Goal: Information Seeking & Learning: Learn about a topic

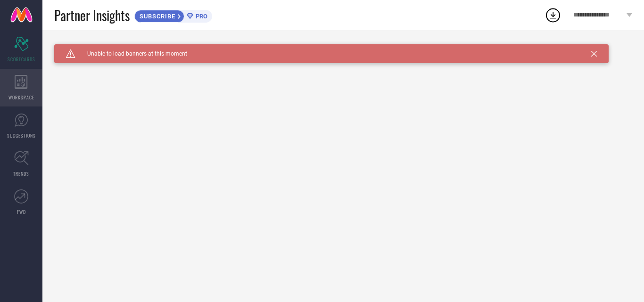
click at [26, 87] on icon at bounding box center [21, 82] width 13 height 14
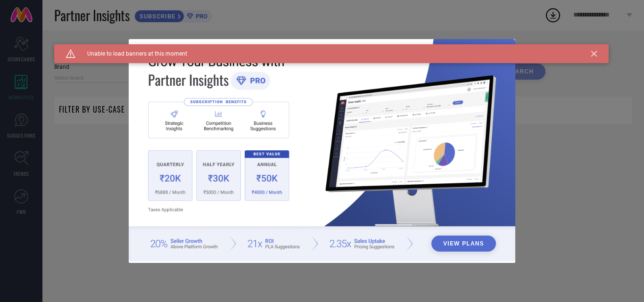
type input "1 STOP FASHION"
type input "All"
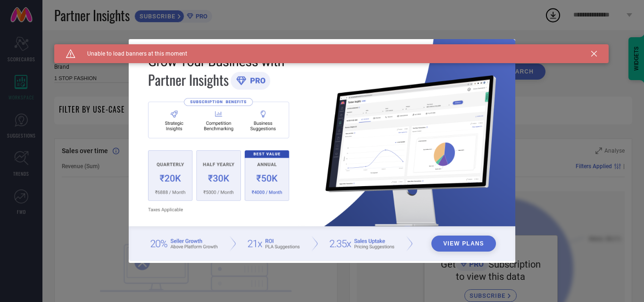
click at [596, 54] on icon at bounding box center [594, 54] width 6 height 6
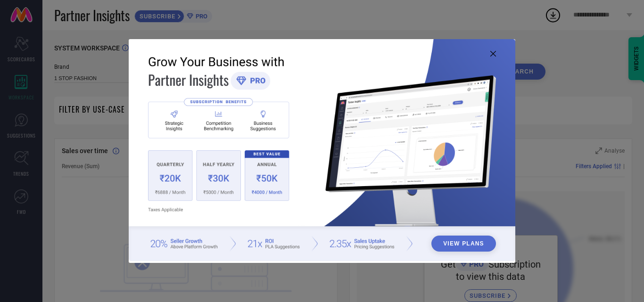
click at [496, 54] on icon at bounding box center [494, 54] width 6 height 6
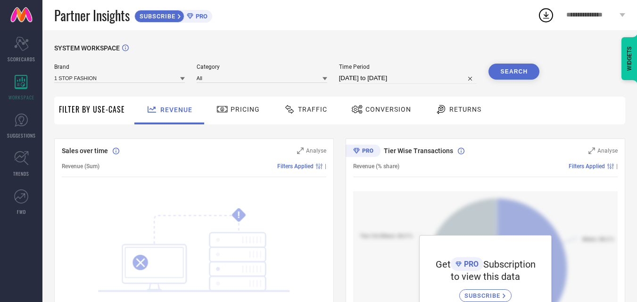
click at [244, 108] on span "Pricing" at bounding box center [245, 110] width 29 height 8
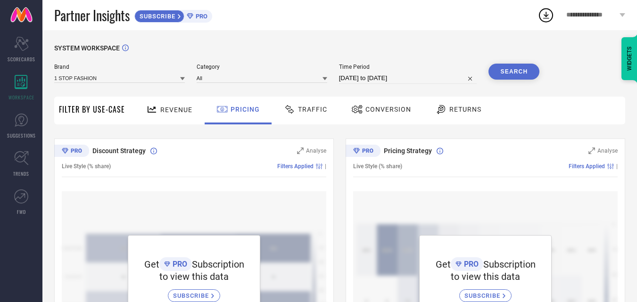
click at [308, 113] on span "Traffic" at bounding box center [312, 110] width 29 height 8
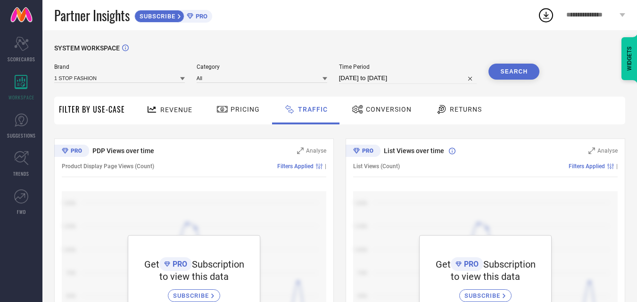
click at [375, 112] on span "Conversion" at bounding box center [389, 110] width 46 height 8
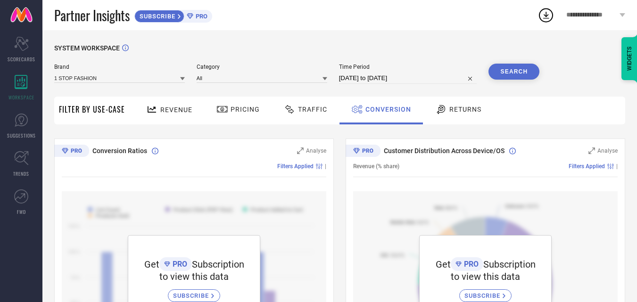
click at [450, 116] on div "Returns" at bounding box center [458, 109] width 51 height 16
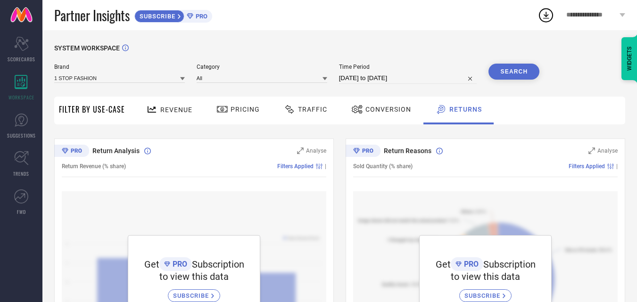
click at [161, 110] on span "Revenue" at bounding box center [176, 110] width 32 height 8
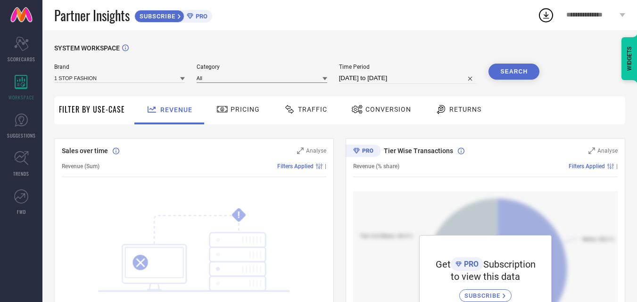
click at [218, 78] on input at bounding box center [262, 78] width 131 height 10
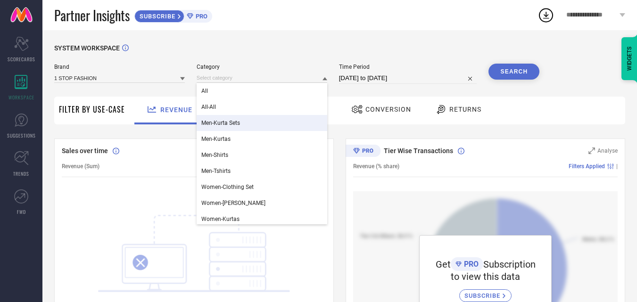
click at [229, 121] on span "Men-Kurta Sets" at bounding box center [220, 123] width 39 height 7
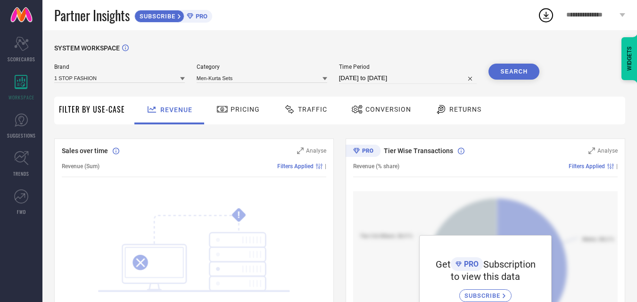
click at [504, 71] on button "Search" at bounding box center [514, 72] width 51 height 16
click at [251, 113] on span "Pricing" at bounding box center [245, 110] width 29 height 8
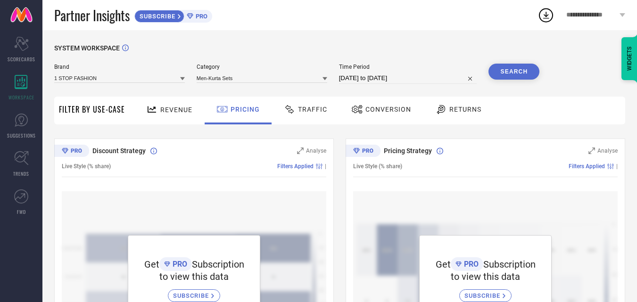
click at [303, 113] on span "Traffic" at bounding box center [312, 110] width 29 height 8
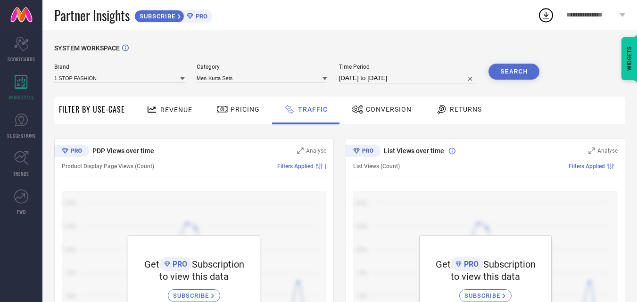
click at [369, 112] on span "Conversion" at bounding box center [389, 110] width 46 height 8
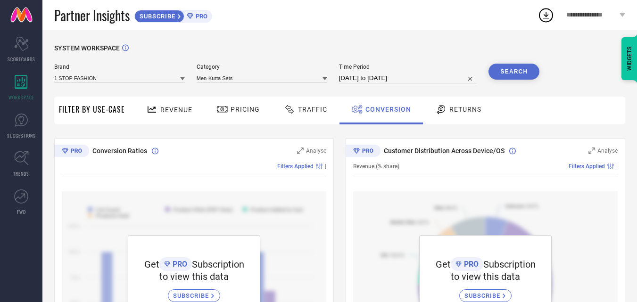
click at [450, 110] on span "Returns" at bounding box center [466, 110] width 32 height 8
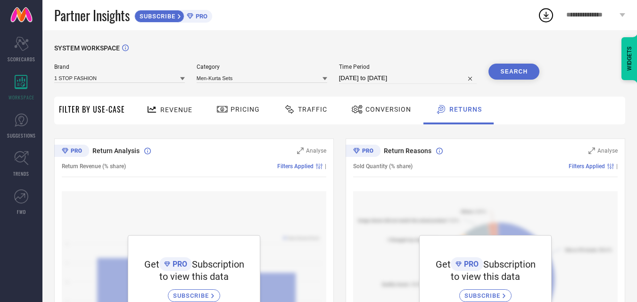
click at [161, 113] on span "Revenue" at bounding box center [176, 110] width 32 height 8
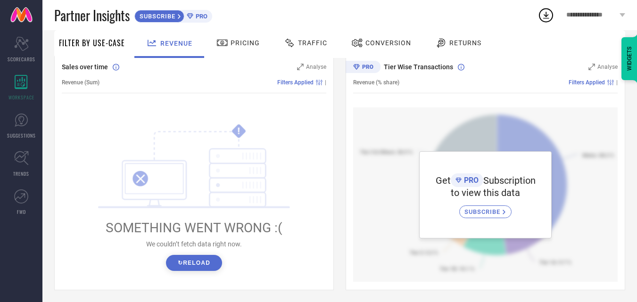
scroll to position [142, 0]
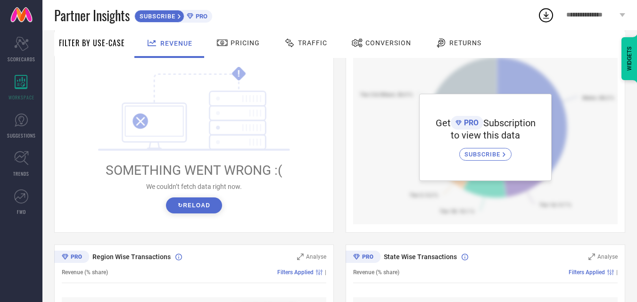
click at [186, 208] on button "↻ Reload" at bounding box center [194, 206] width 56 height 16
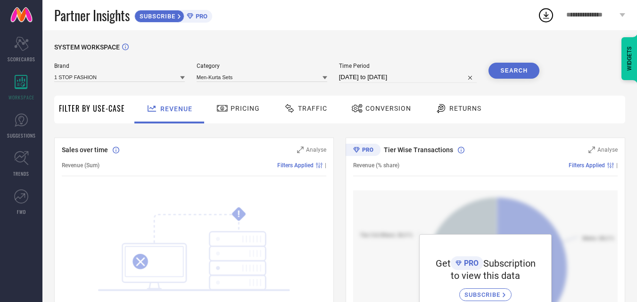
scroll to position [0, 0]
click at [241, 115] on div "Pricing" at bounding box center [238, 109] width 48 height 16
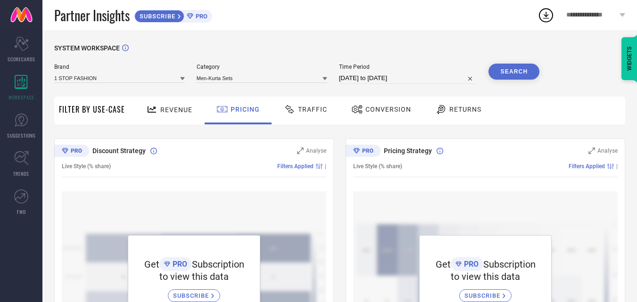
click at [307, 109] on span "Traffic" at bounding box center [312, 110] width 29 height 8
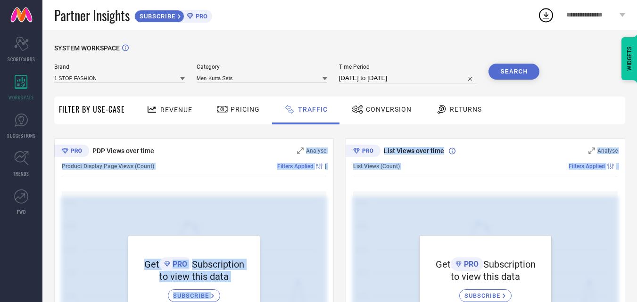
drag, startPoint x: 260, startPoint y: 150, endPoint x: 349, endPoint y: 188, distance: 96.6
click at [349, 188] on div "PDP Views over time Analyse Product Display Page Views (Count) Filters Applied …" at bounding box center [339, 257] width 571 height 236
click at [349, 188] on div "List Views over time Analyse List Views (Count) Filters Applied | Get PRO Subsc…" at bounding box center [486, 257] width 280 height 236
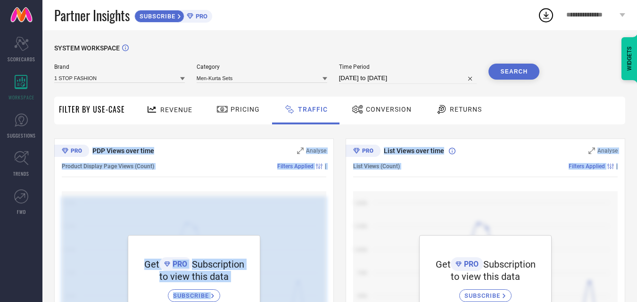
drag, startPoint x: 55, startPoint y: 142, endPoint x: 618, endPoint y: 167, distance: 564.2
click at [618, 167] on div "PDP Views over time Analyse Product Display Page Views (Count) Filters Applied …" at bounding box center [339, 257] width 571 height 236
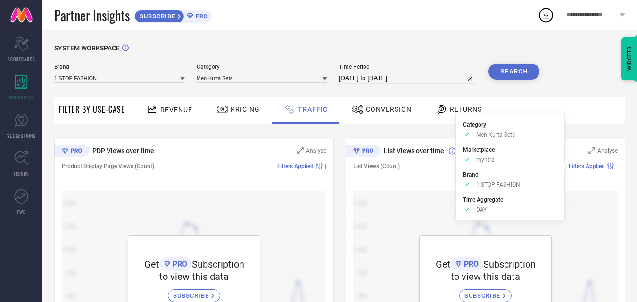
click at [480, 207] on span "DAY" at bounding box center [481, 210] width 10 height 7
click at [511, 134] on span "Men-Kurta Sets" at bounding box center [495, 135] width 39 height 7
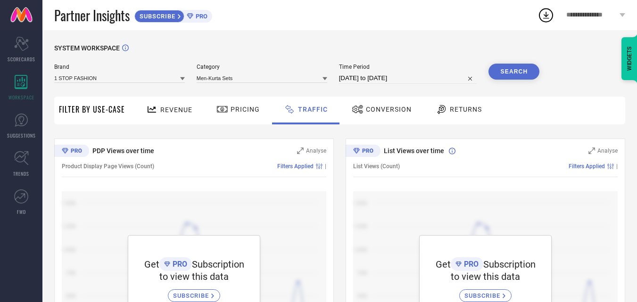
click at [269, 91] on div "Brand 1 STOP FASHION Category Men-Kurta Sets Time Period [DATE] to [DATE] Search" at bounding box center [296, 78] width 485 height 28
click at [174, 52] on div "Helps you analyse your requirements and discover opportunities based on various…" at bounding box center [210, 47] width 142 height 13
click at [287, 80] on input at bounding box center [262, 78] width 131 height 10
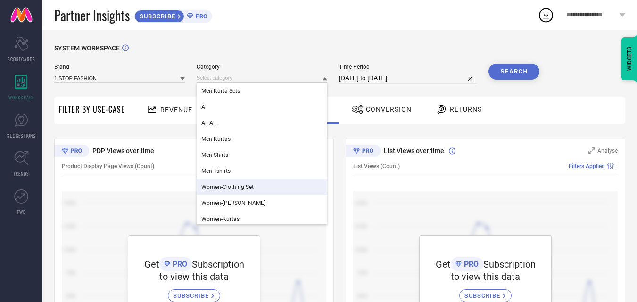
click at [262, 185] on div "Women-Clothing Set" at bounding box center [262, 187] width 131 height 16
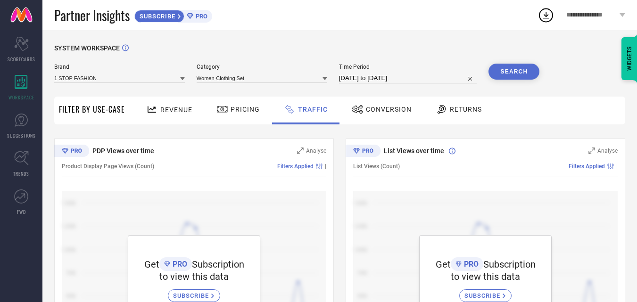
click at [517, 76] on button "Search" at bounding box center [514, 72] width 51 height 16
click at [18, 117] on icon at bounding box center [21, 120] width 14 height 14
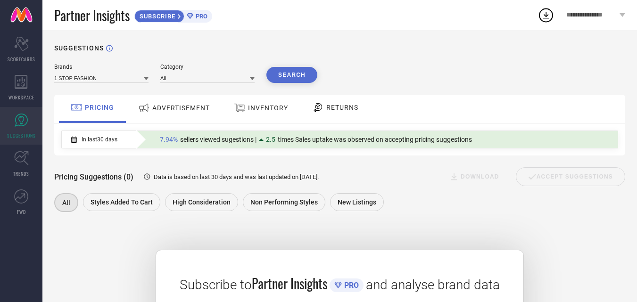
click at [209, 111] on span "ADVERTISEMENT" at bounding box center [181, 108] width 58 height 8
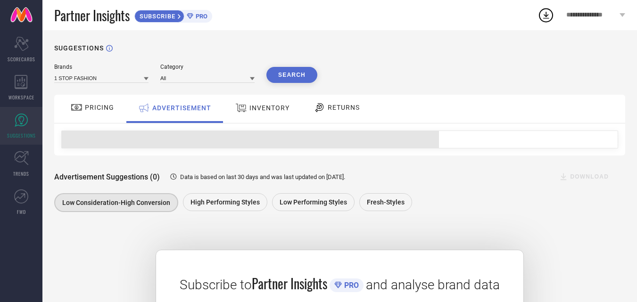
click at [247, 113] on div at bounding box center [242, 108] width 14 height 12
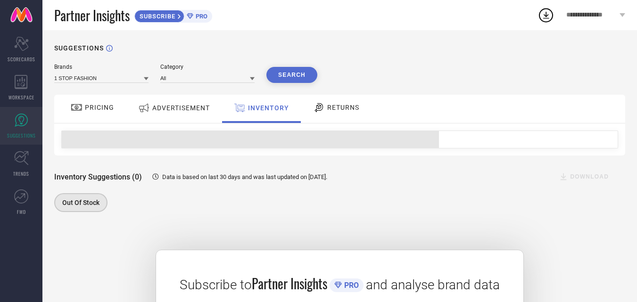
click at [319, 109] on icon at bounding box center [319, 107] width 12 height 11
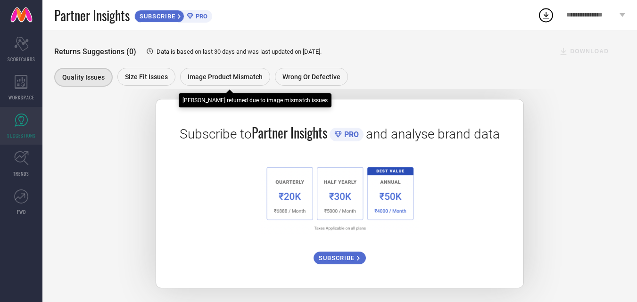
scroll to position [154, 0]
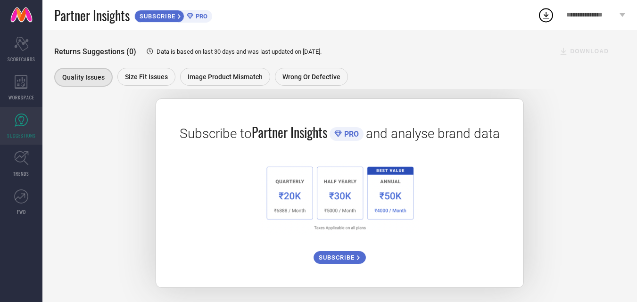
click at [336, 257] on span "SUBSCRIBE" at bounding box center [338, 257] width 38 height 7
click at [21, 83] on icon at bounding box center [21, 82] width 13 height 14
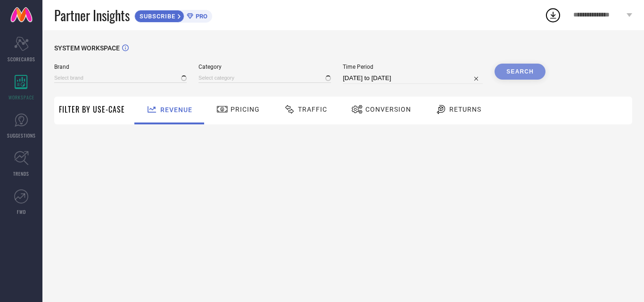
type input "1 STOP FASHION"
type input "All"
